Goal: Transaction & Acquisition: Purchase product/service

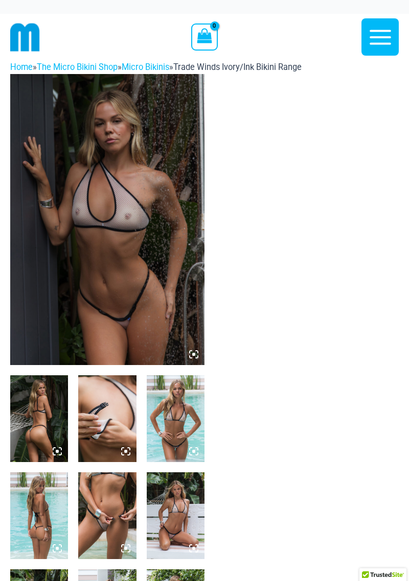
click at [190, 351] on icon at bounding box center [190, 352] width 2 height 2
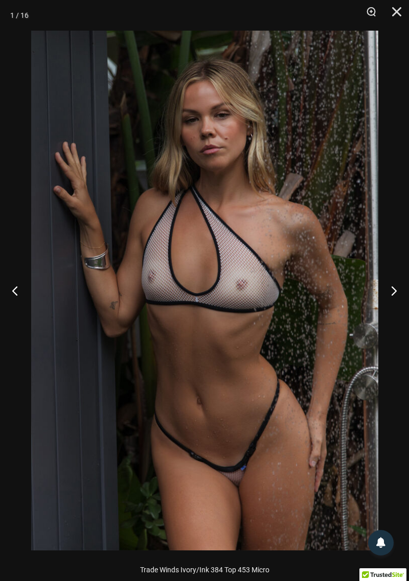
click at [396, 293] on button "Next" at bounding box center [389, 290] width 38 height 51
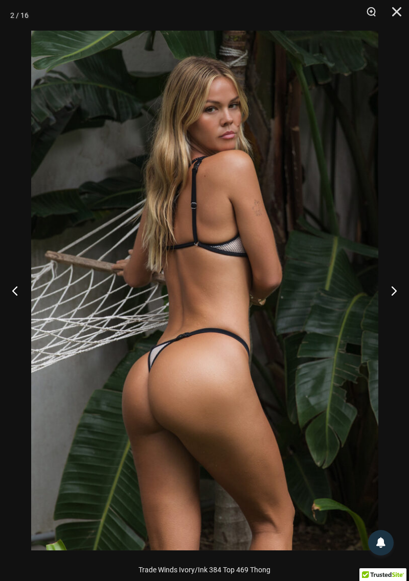
click at [399, 293] on button "Next" at bounding box center [389, 290] width 38 height 51
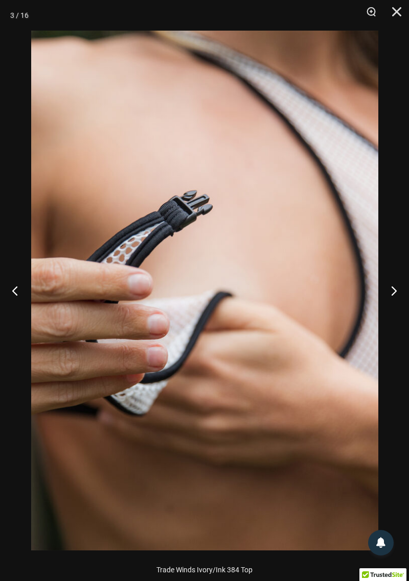
click at [401, 292] on button "Next" at bounding box center [389, 290] width 38 height 51
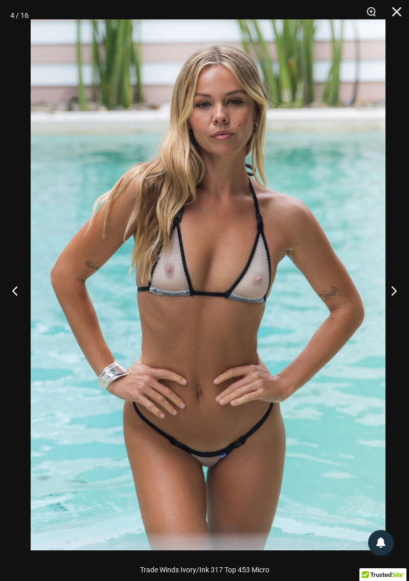
click at [383, 313] on button "Next" at bounding box center [389, 290] width 38 height 51
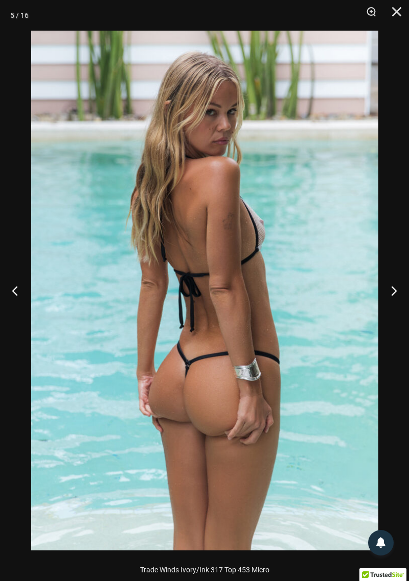
click at [382, 315] on button "Next" at bounding box center [389, 290] width 38 height 51
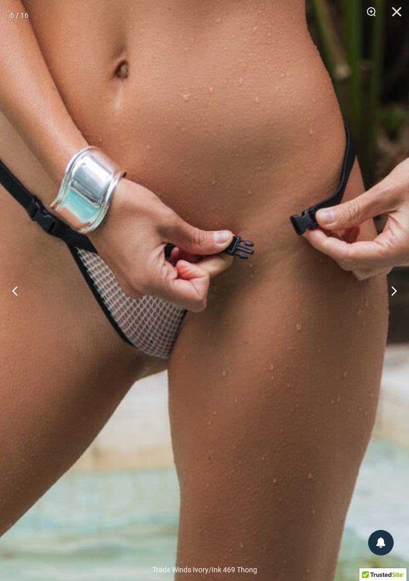
click at [391, 300] on button "Next" at bounding box center [389, 290] width 38 height 51
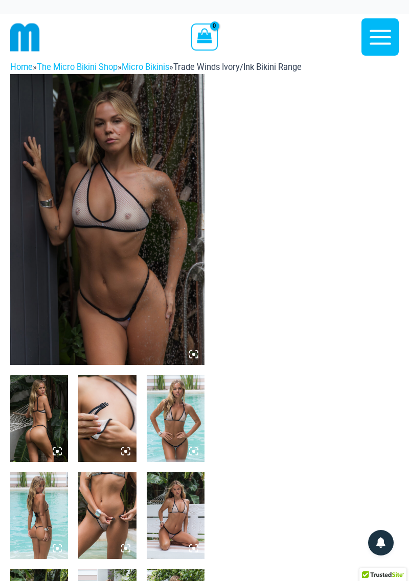
click at [183, 508] on img at bounding box center [176, 515] width 58 height 87
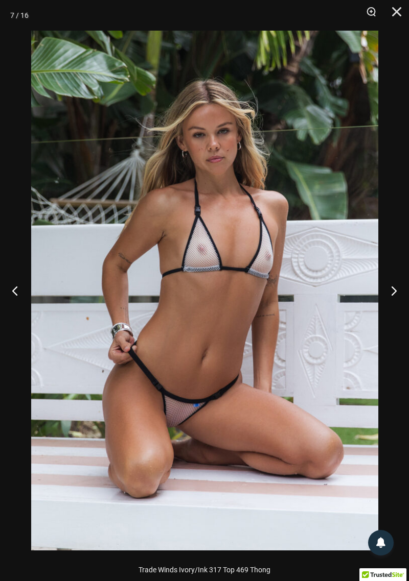
click at [387, 298] on button "Next" at bounding box center [389, 290] width 38 height 51
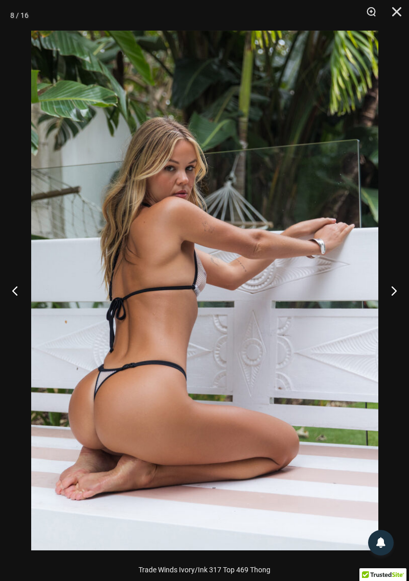
click at [386, 299] on button "Next" at bounding box center [389, 290] width 38 height 51
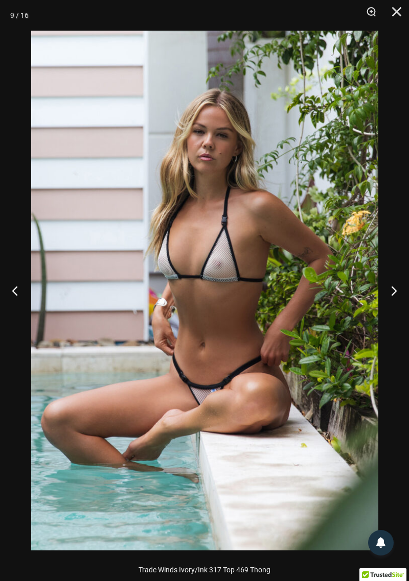
click at [386, 299] on button "Next" at bounding box center [389, 290] width 38 height 51
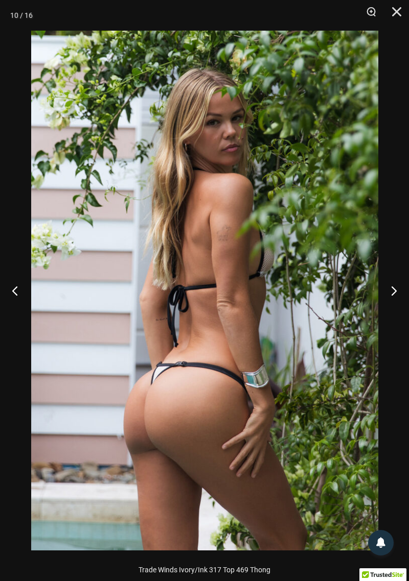
click at [386, 299] on button "Next" at bounding box center [389, 290] width 38 height 51
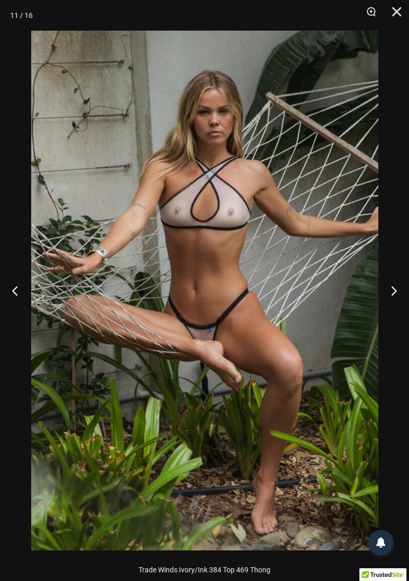
click at [388, 297] on button "Next" at bounding box center [389, 290] width 38 height 51
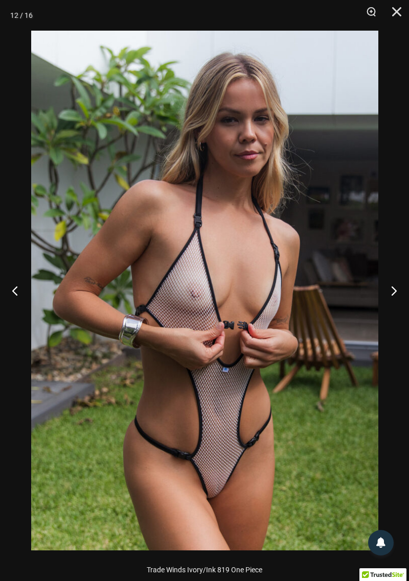
click at [388, 296] on button "Next" at bounding box center [389, 290] width 38 height 51
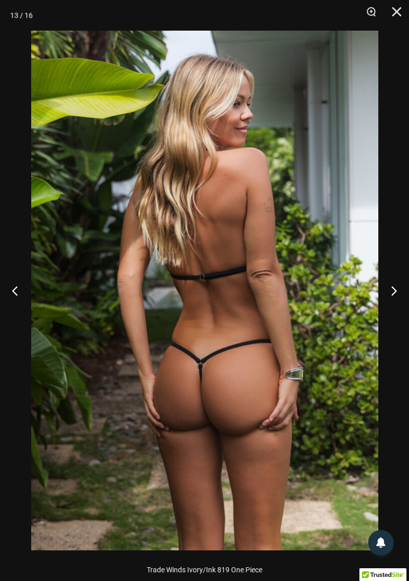
click at [389, 296] on button "Next" at bounding box center [389, 290] width 38 height 51
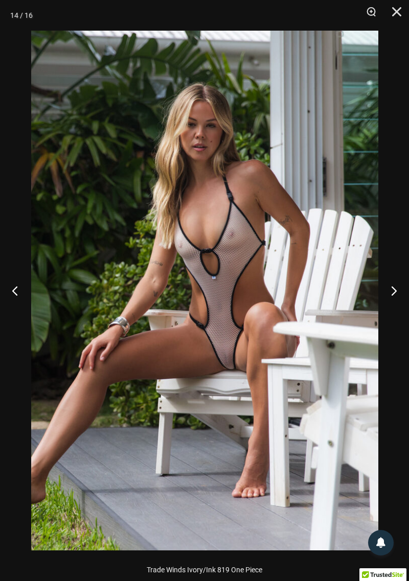
click at [375, 312] on button "Next" at bounding box center [389, 290] width 38 height 51
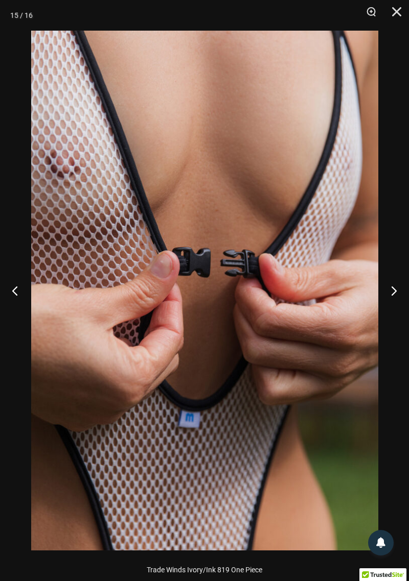
click at [376, 312] on button "Next" at bounding box center [389, 290] width 38 height 51
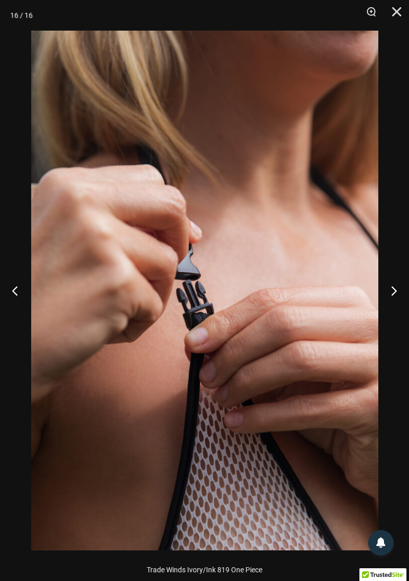
click at [378, 310] on button "Next" at bounding box center [389, 290] width 38 height 51
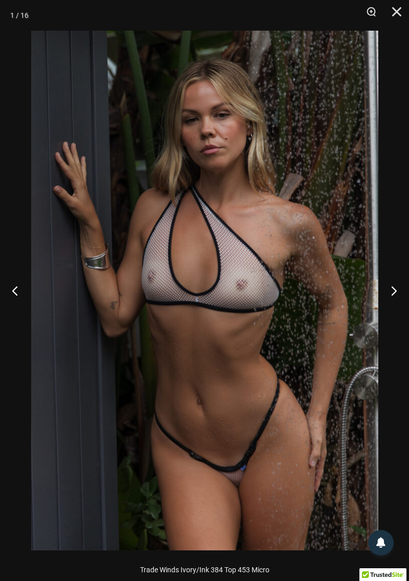
click at [375, 312] on button "Next" at bounding box center [389, 290] width 38 height 51
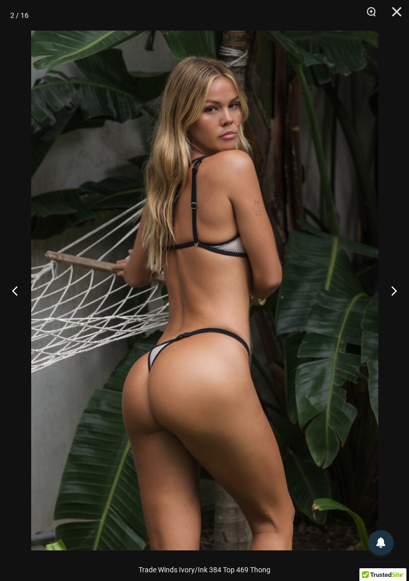
click at [375, 314] on button "Next" at bounding box center [389, 290] width 38 height 51
